Goal: Task Accomplishment & Management: Use online tool/utility

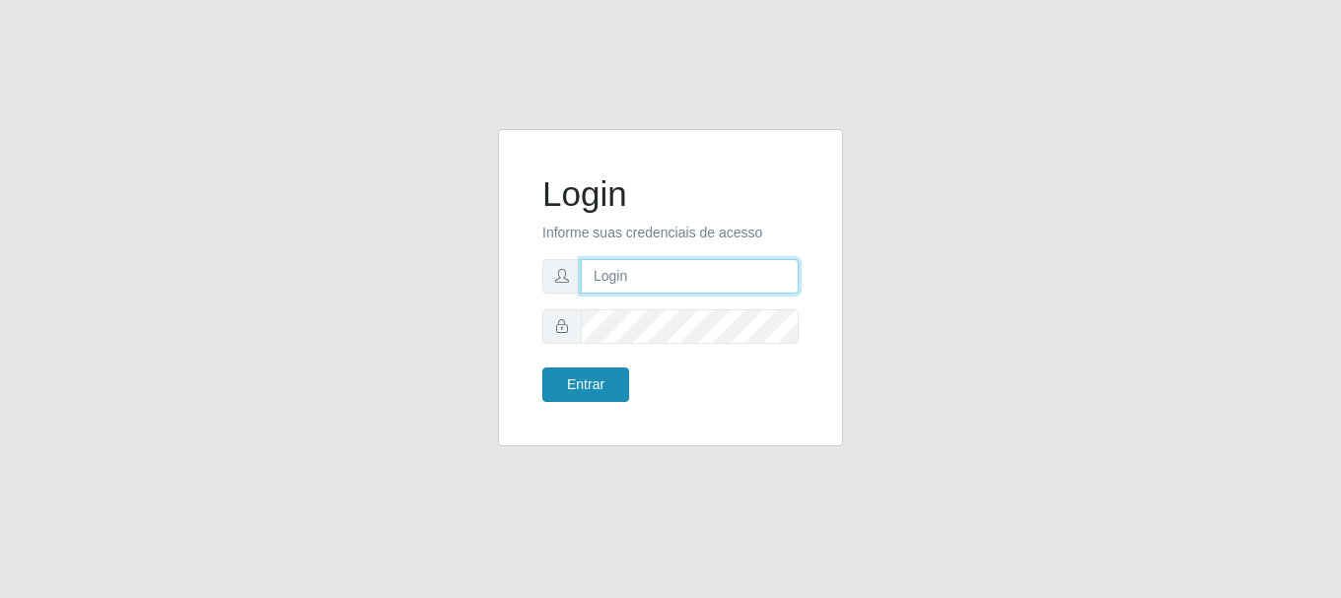
type input "vambertoCD@redecompras"
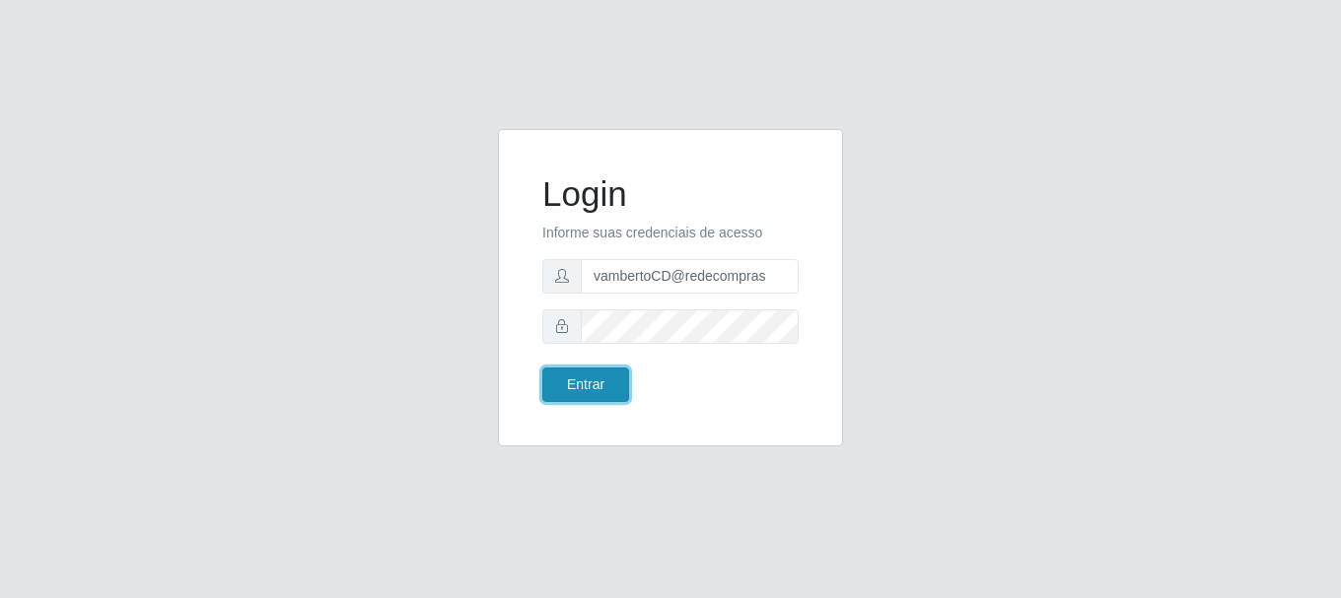
click at [585, 381] on button "Entrar" at bounding box center [585, 385] width 87 height 35
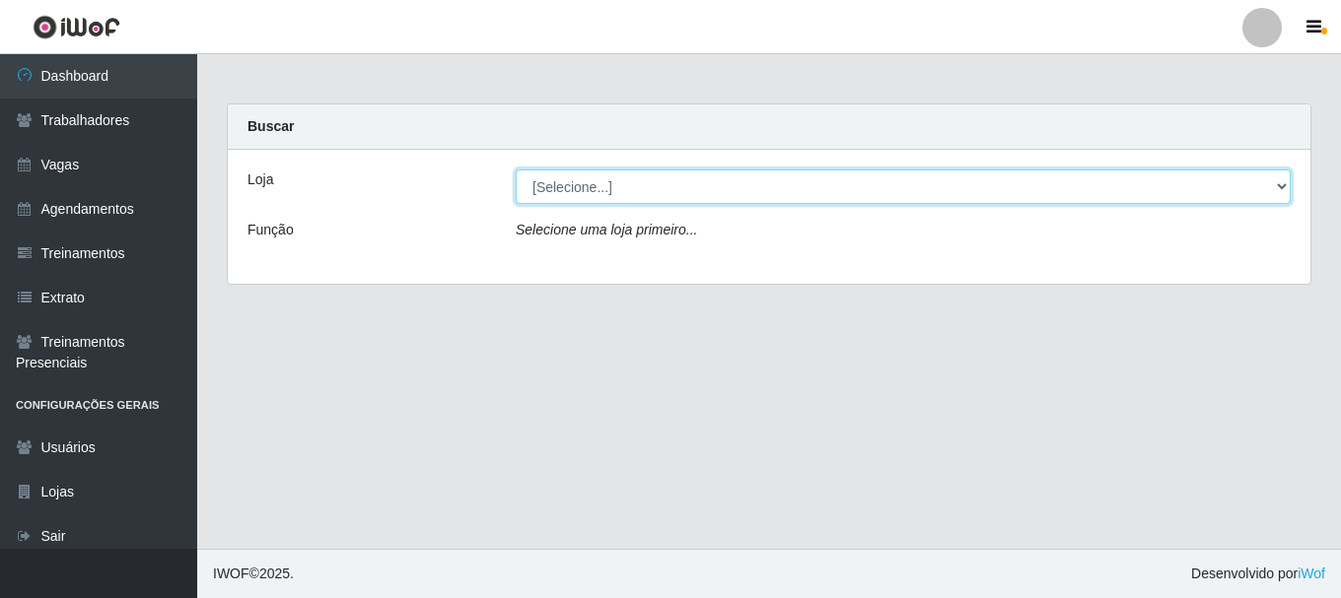
click at [580, 177] on select "[Selecione...] Rede Compras - CD Logistica" at bounding box center [903, 187] width 775 height 35
select select "429"
click at [516, 170] on select "[Selecione...] Rede Compras - CD Logistica" at bounding box center [903, 187] width 775 height 35
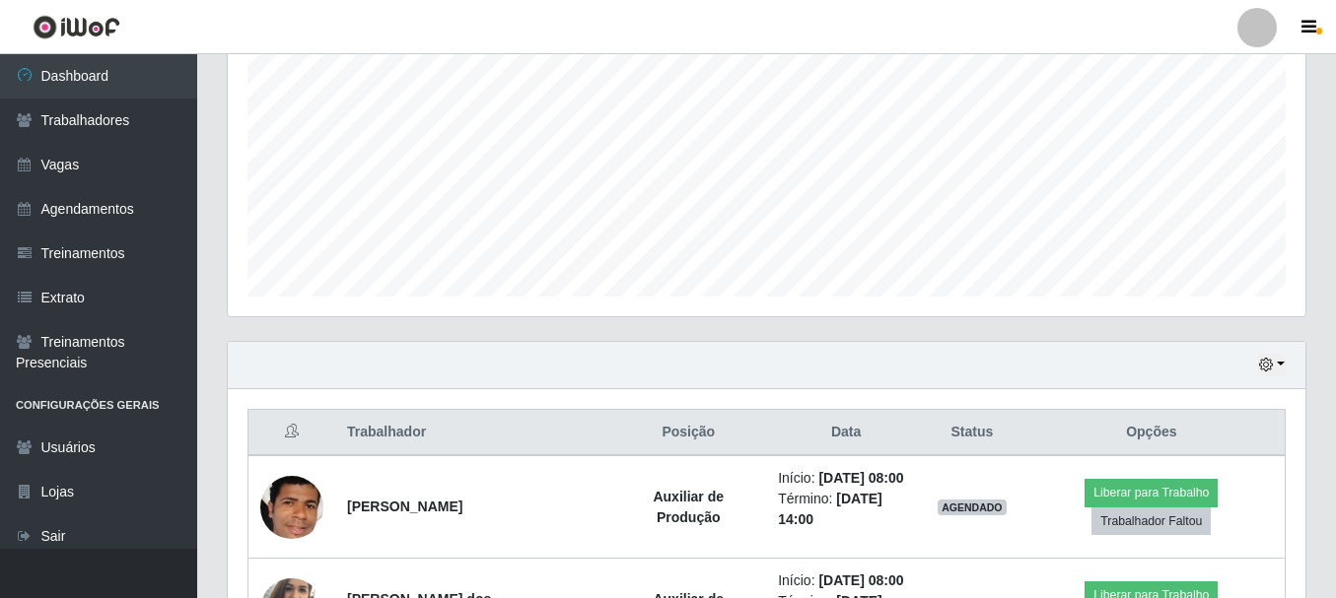
scroll to position [535, 0]
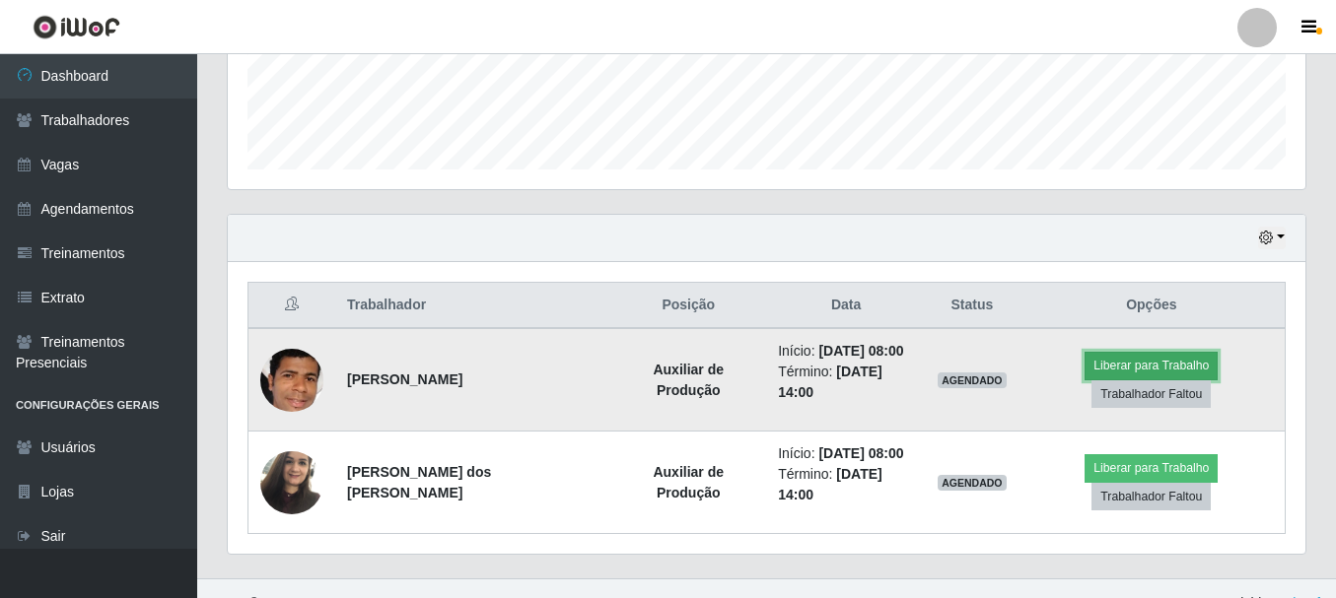
click at [1085, 363] on button "Liberar para Trabalho" at bounding box center [1151, 366] width 133 height 28
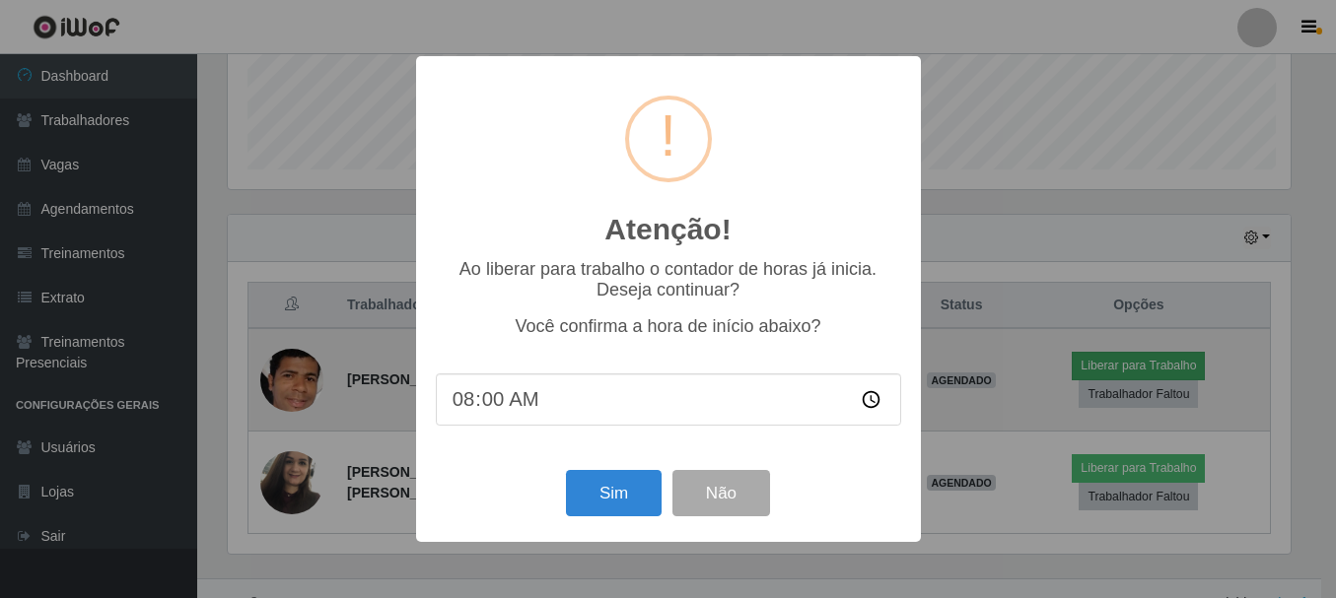
scroll to position [409, 1068]
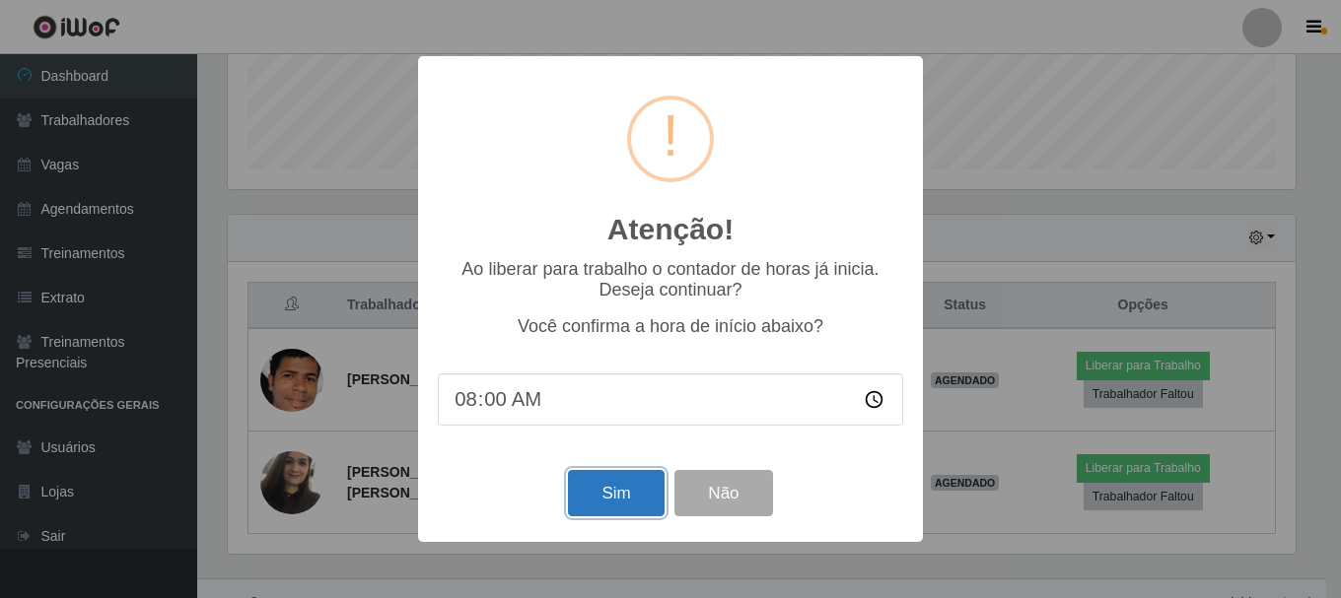
click at [608, 507] on button "Sim" at bounding box center [616, 493] width 96 height 46
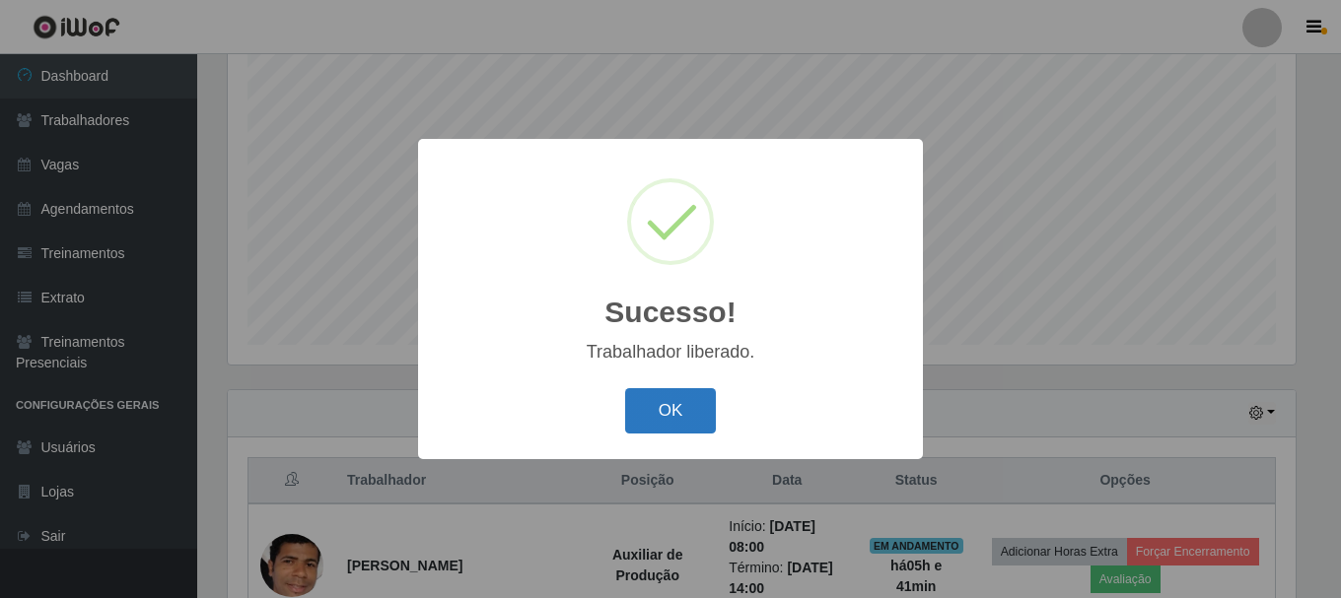
click at [648, 414] on button "OK" at bounding box center [671, 411] width 92 height 46
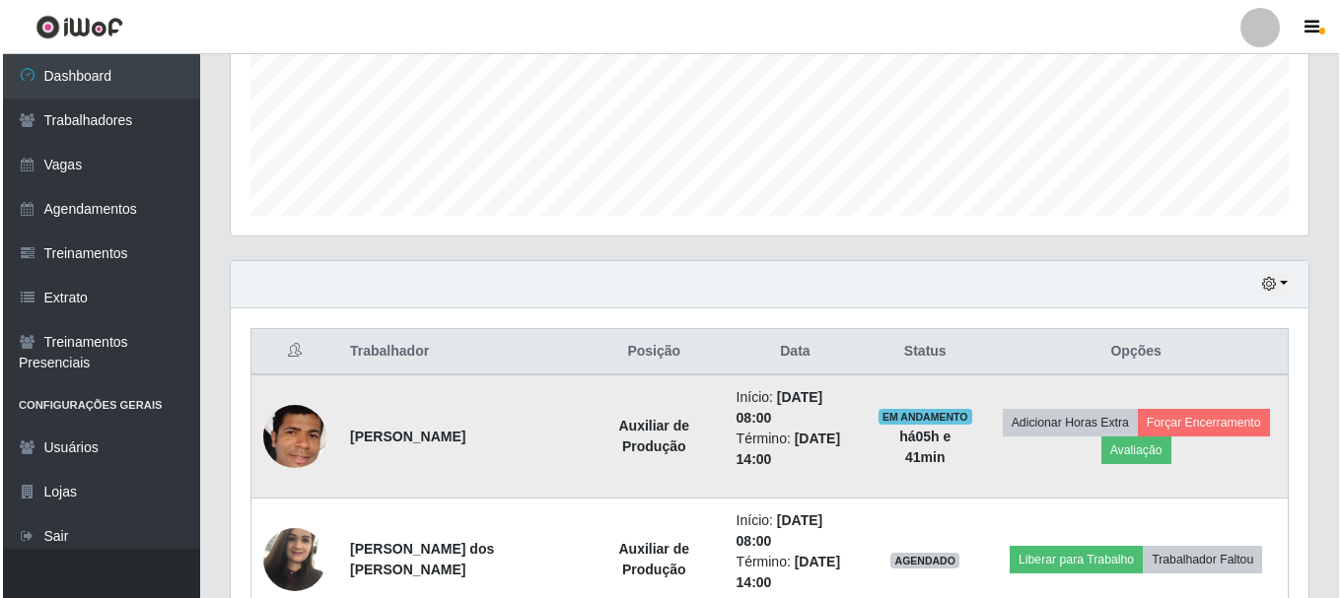
scroll to position [565, 0]
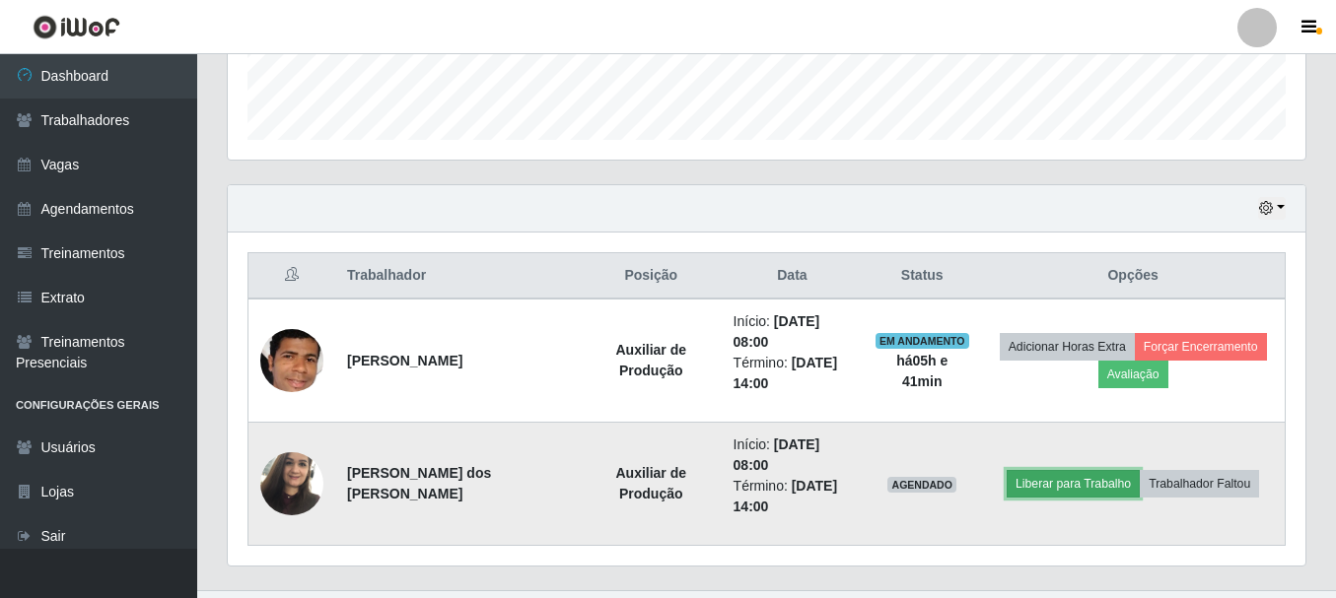
click at [1081, 470] on button "Liberar para Trabalho" at bounding box center [1073, 484] width 133 height 28
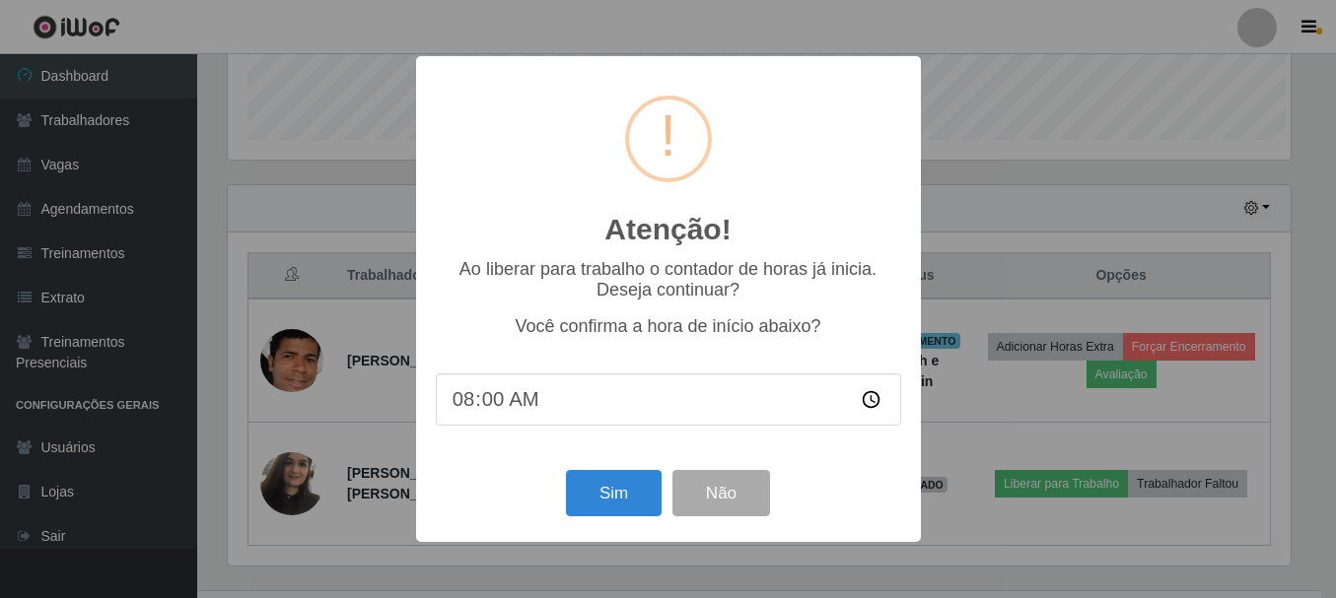
scroll to position [409, 1068]
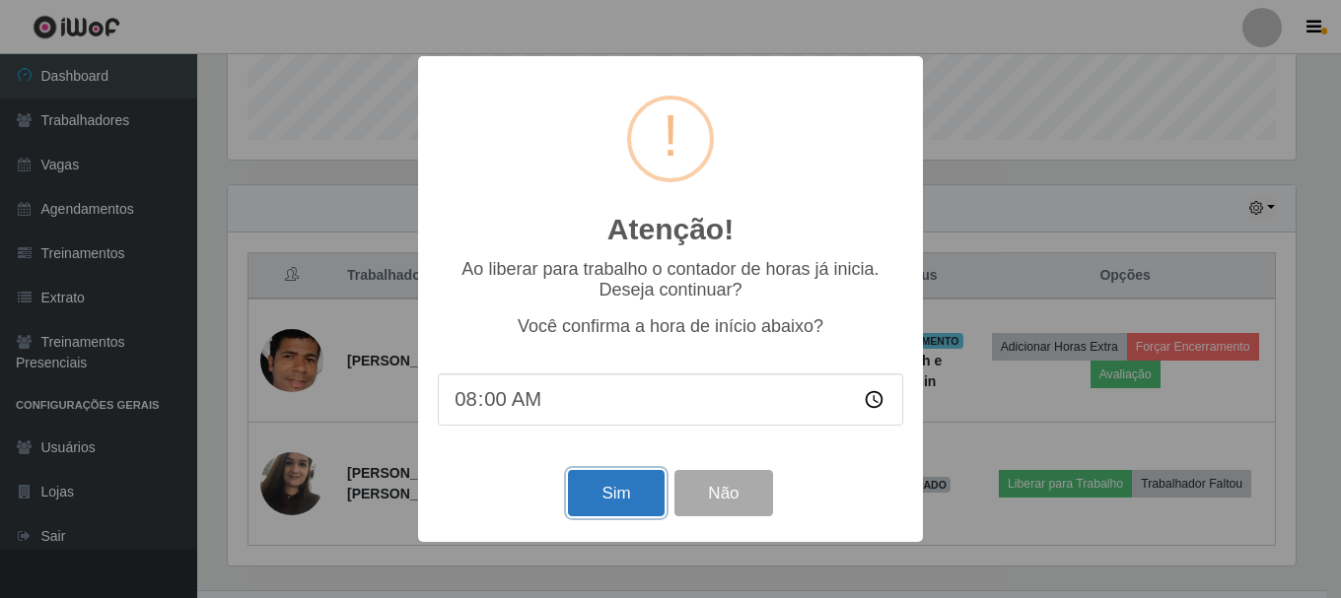
click at [632, 488] on button "Sim" at bounding box center [616, 493] width 96 height 46
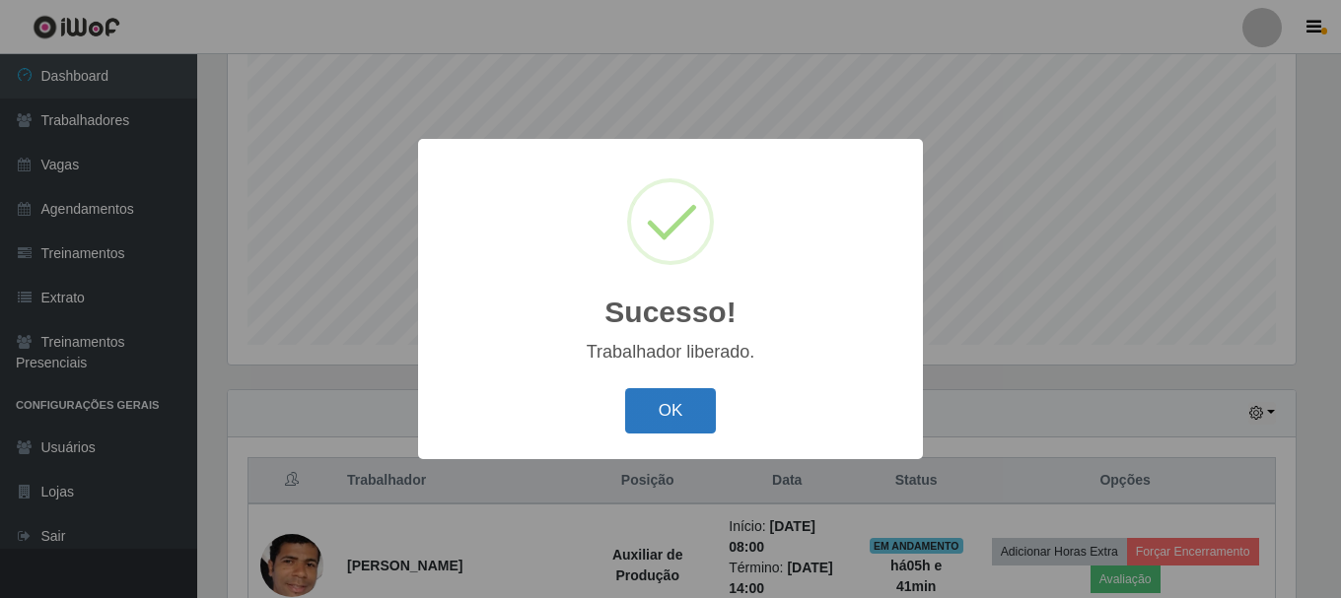
click at [655, 417] on button "OK" at bounding box center [671, 411] width 92 height 46
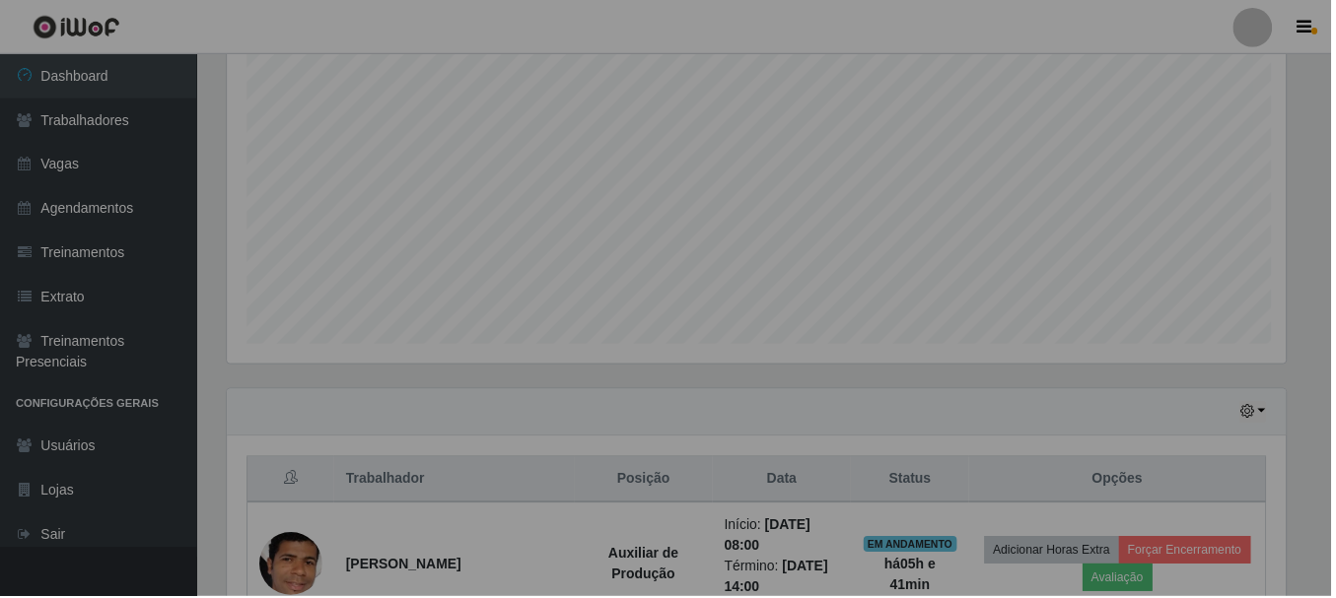
scroll to position [409, 1078]
